Goal: Task Accomplishment & Management: Use online tool/utility

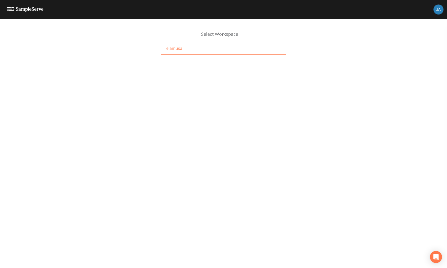
click at [177, 51] on span "elamusa" at bounding box center [174, 48] width 16 height 6
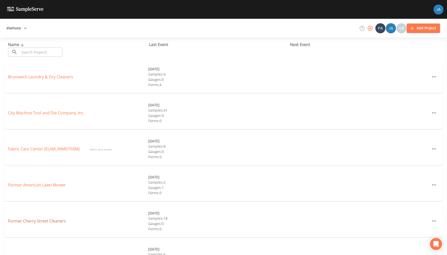
click at [29, 220] on link "Former Cherry Street Cleaners" at bounding box center [37, 222] width 58 height 6
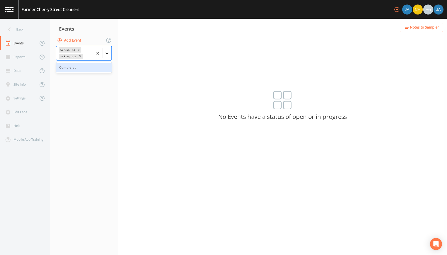
click at [107, 53] on icon at bounding box center [107, 54] width 3 height 2
click at [84, 69] on div "Completed" at bounding box center [84, 67] width 56 height 9
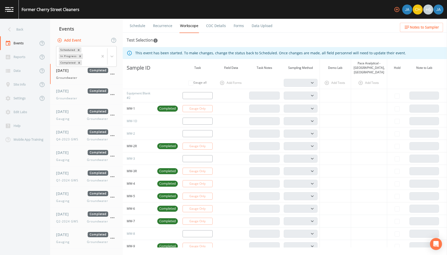
click at [261, 27] on link "Data Upload" at bounding box center [262, 26] width 22 height 14
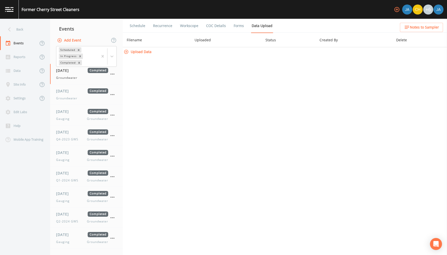
click at [145, 53] on button "Upload Data" at bounding box center [138, 51] width 31 height 9
